Goal: Find specific page/section: Find specific page/section

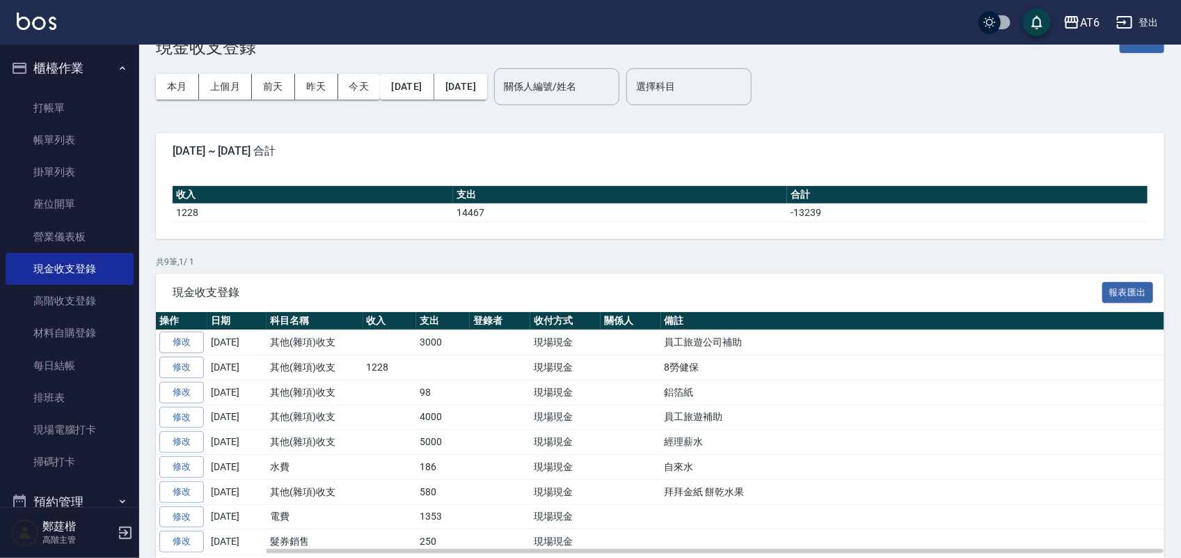
scroll to position [94, 0]
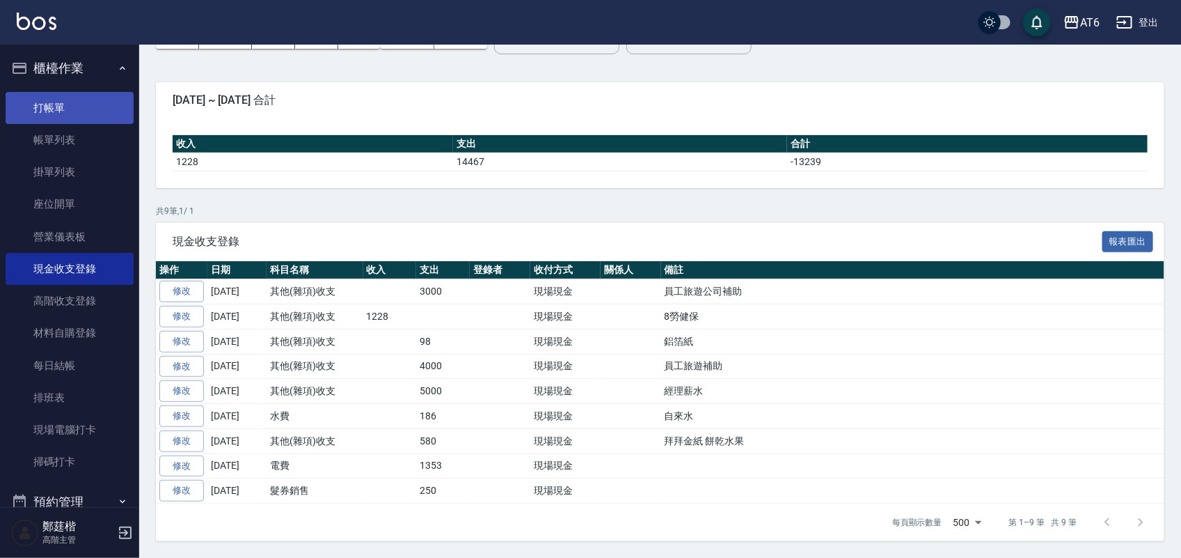
click at [77, 105] on link "打帳單" at bounding box center [70, 108] width 128 height 32
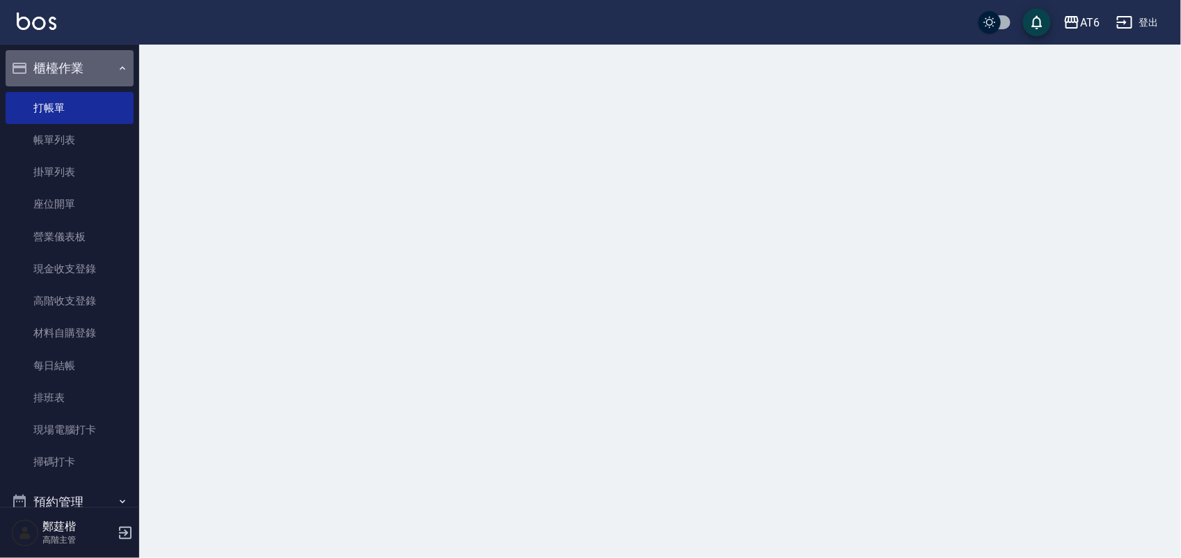
click at [82, 68] on button "櫃檯作業" at bounding box center [70, 68] width 128 height 36
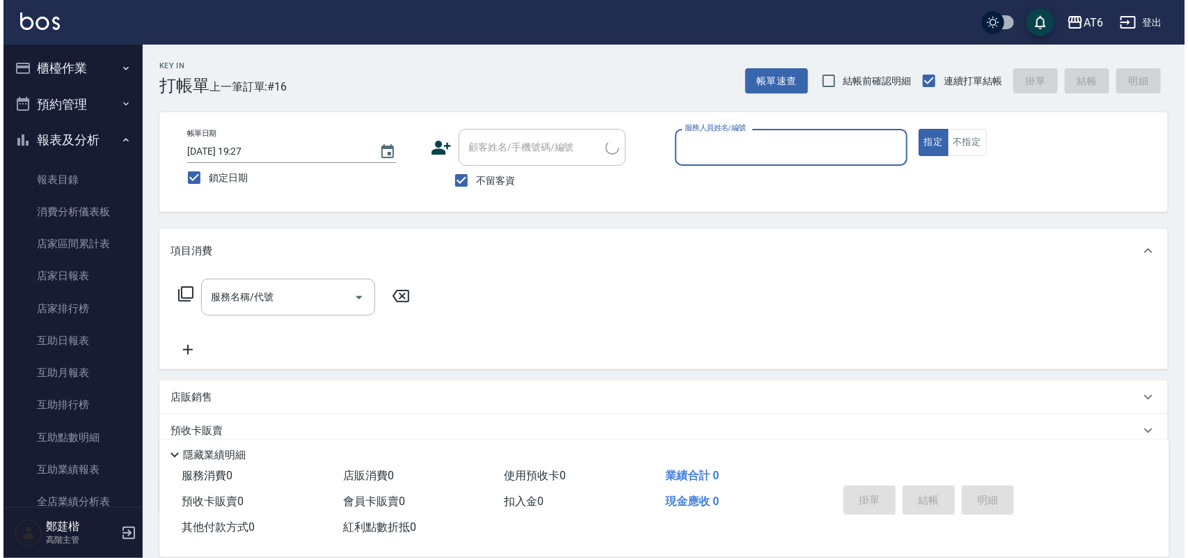
scroll to position [87, 0]
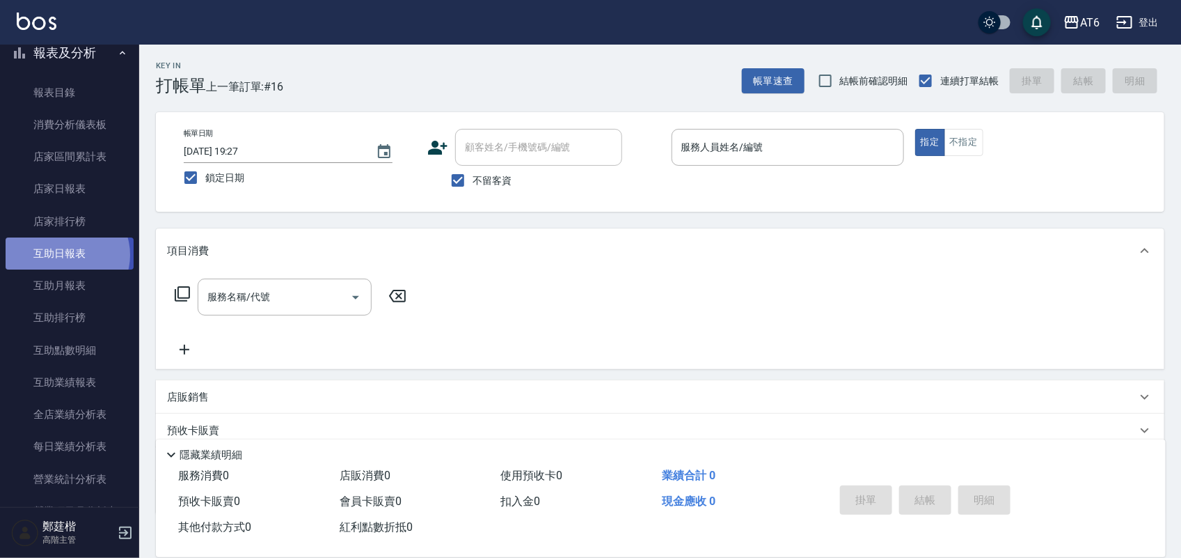
click at [66, 255] on link "互助日報表" at bounding box center [70, 253] width 128 height 32
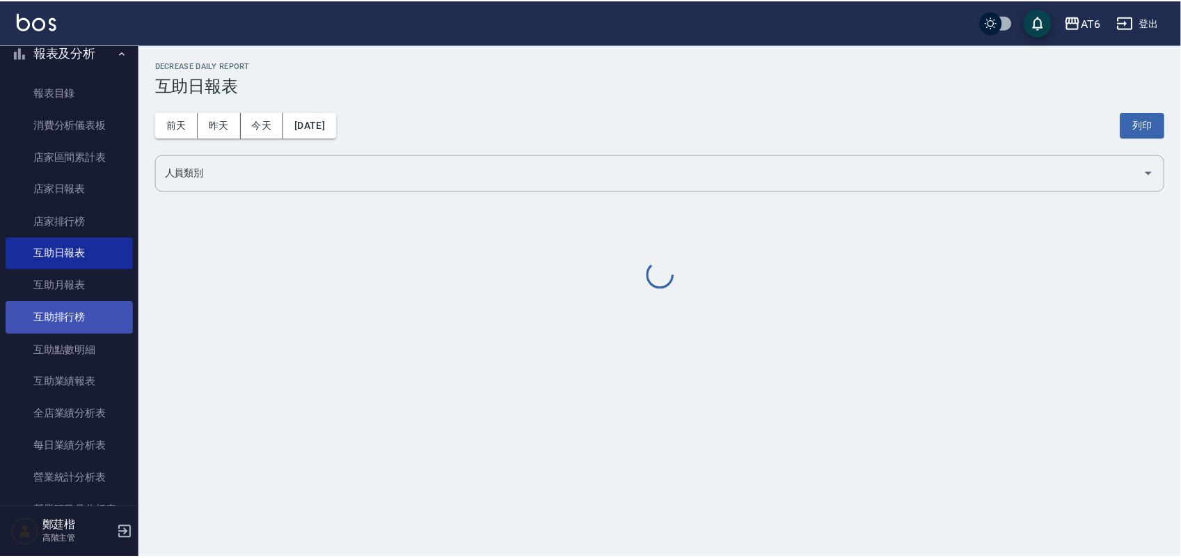
scroll to position [174, 0]
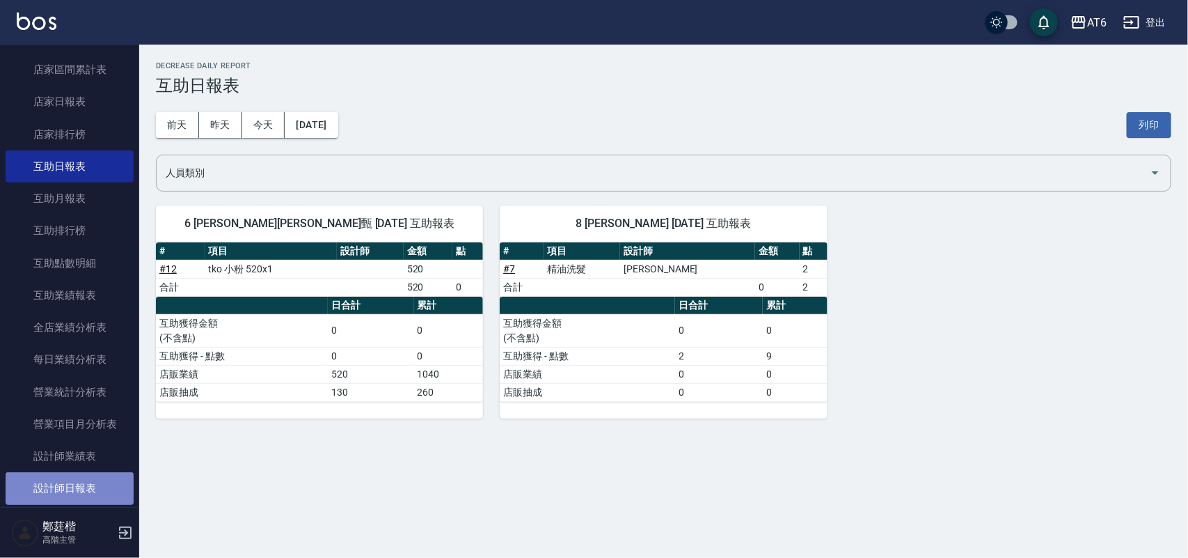
click at [95, 474] on link "設計師日報表" at bounding box center [70, 488] width 128 height 32
